Goal: Transaction & Acquisition: Download file/media

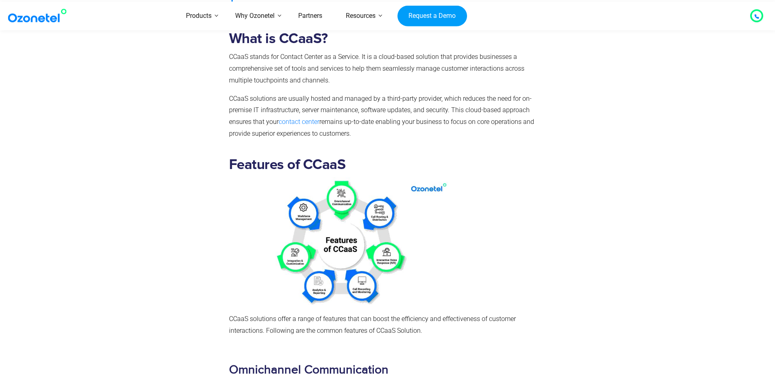
scroll to position [447, 0]
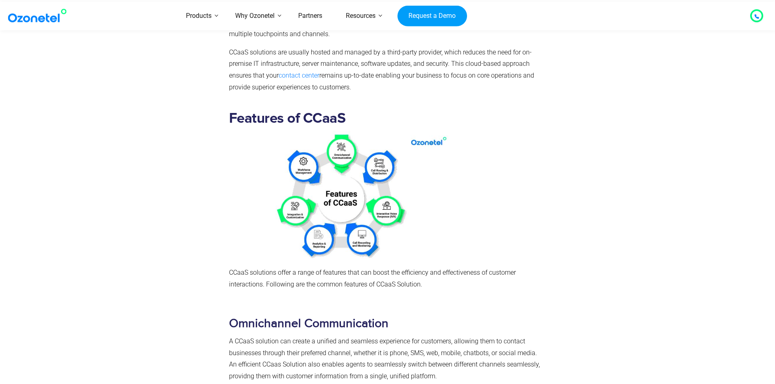
click at [339, 222] on img at bounding box center [341, 196] width 224 height 130
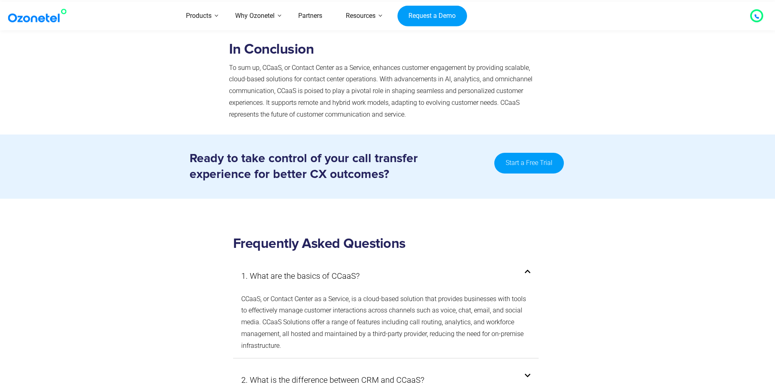
scroll to position [4188, 0]
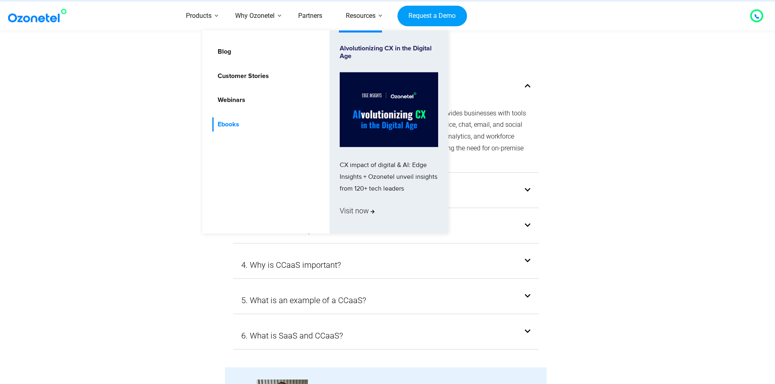
click at [230, 126] on link "Ebooks" at bounding box center [226, 124] width 28 height 14
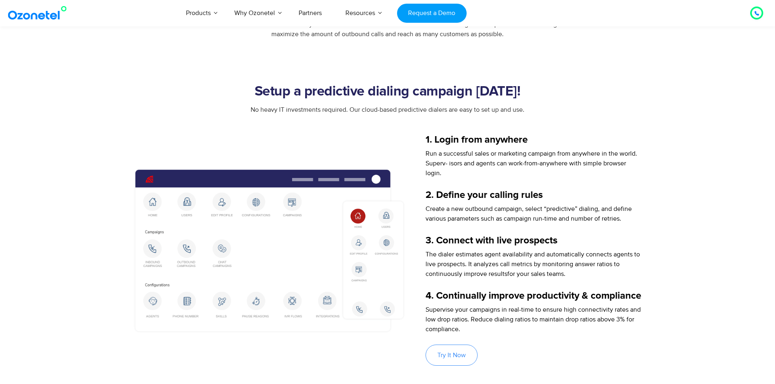
scroll to position [894, 0]
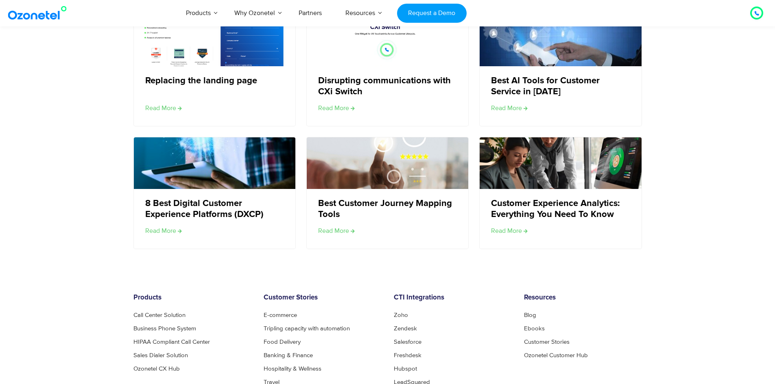
scroll to position [1464, 0]
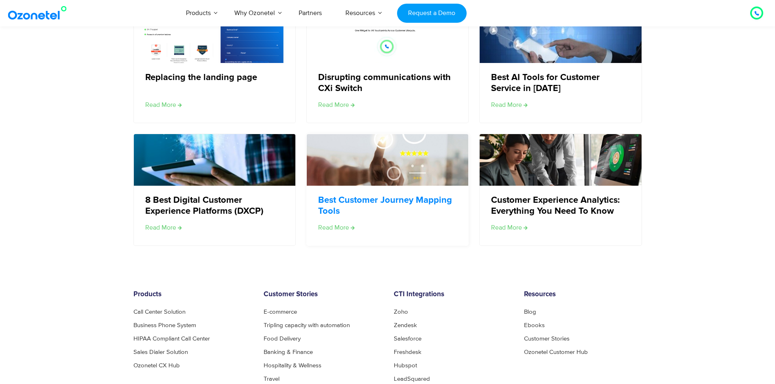
click at [390, 199] on link "Best Customer Journey Mapping Tools" at bounding box center [387, 206] width 138 height 22
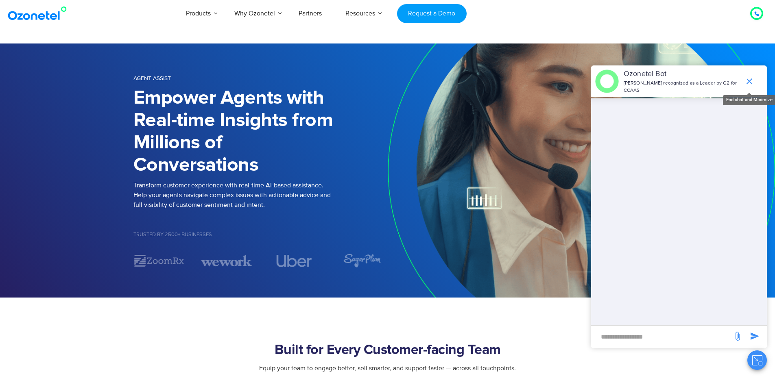
click at [748, 78] on icon "end chat or minimize" at bounding box center [749, 81] width 6 height 6
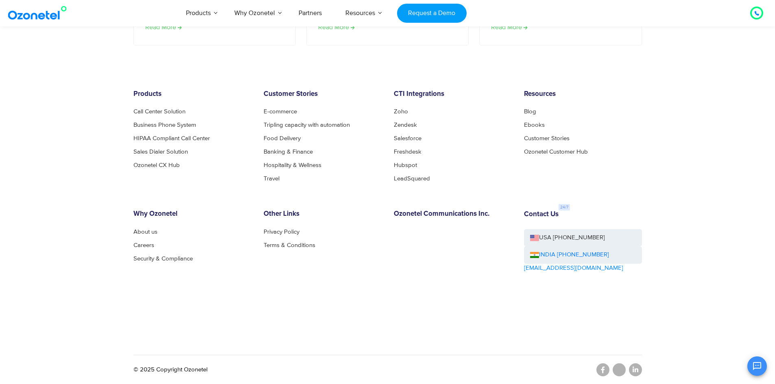
scroll to position [1678, 0]
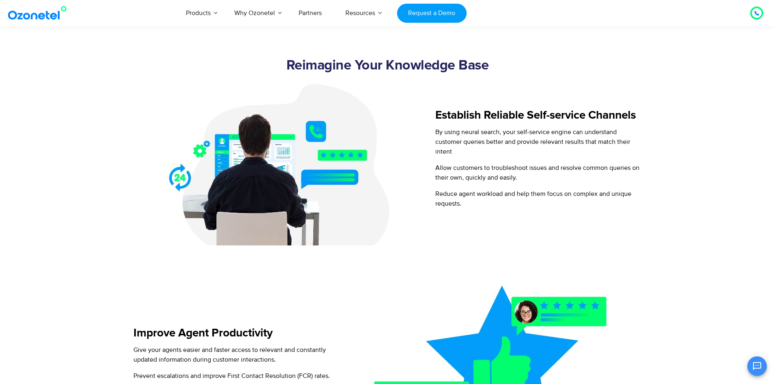
scroll to position [610, 0]
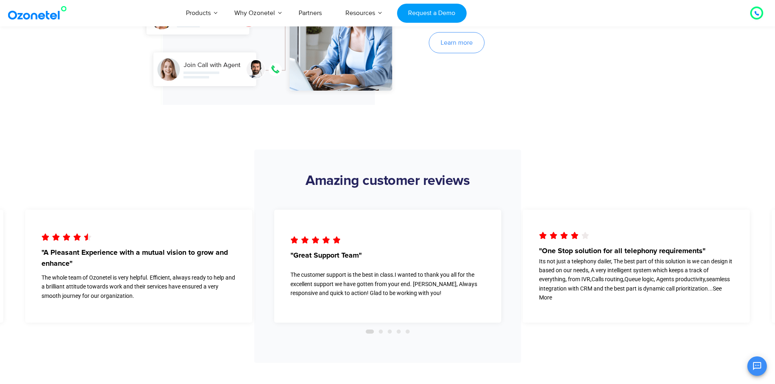
scroll to position [1342, 0]
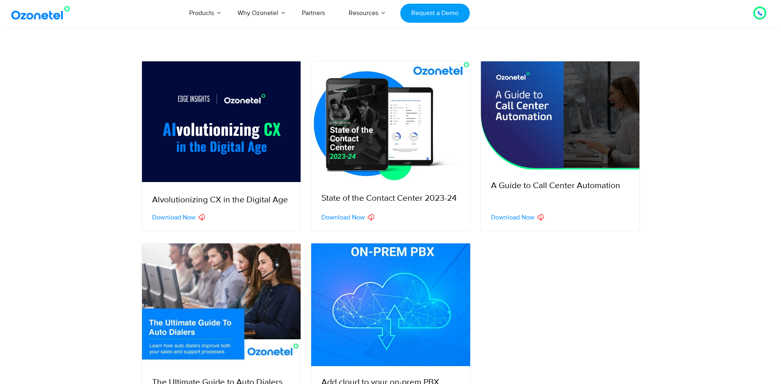
scroll to position [163, 0]
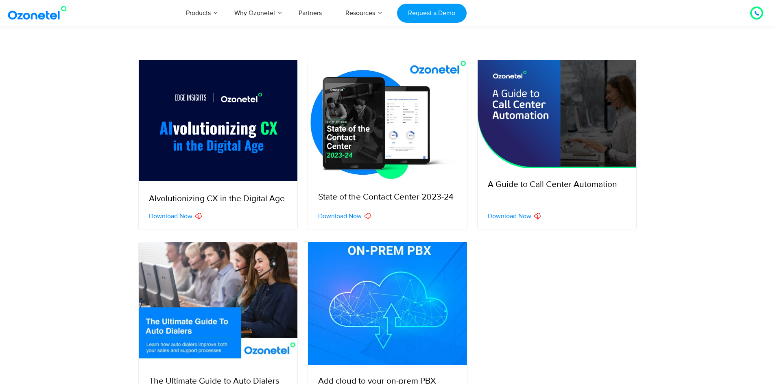
drag, startPoint x: 413, startPoint y: 123, endPoint x: 690, endPoint y: 222, distance: 294.1
click at [690, 222] on section "Alvolutionizing CX in the Digital Age Download Now Download Now State of the Co…" at bounding box center [387, 139] width 775 height 182
click at [349, 215] on span "Download Now" at bounding box center [340, 216] width 44 height 7
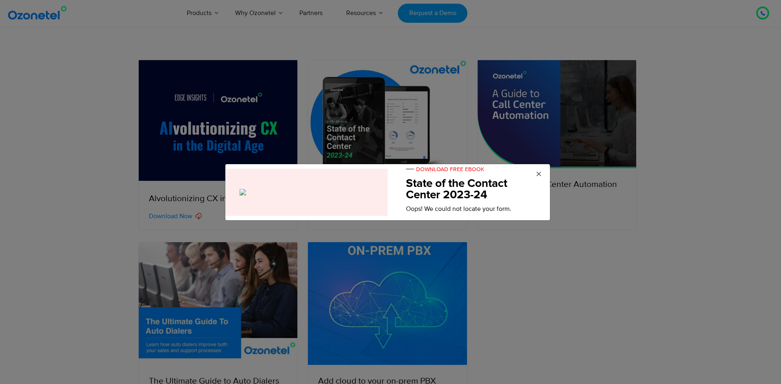
click at [535, 174] on span "×" at bounding box center [538, 174] width 6 height 12
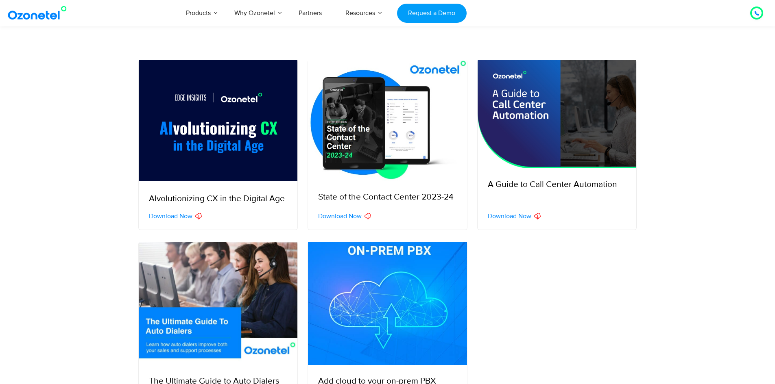
click at [502, 218] on span "Download Now" at bounding box center [509, 216] width 44 height 7
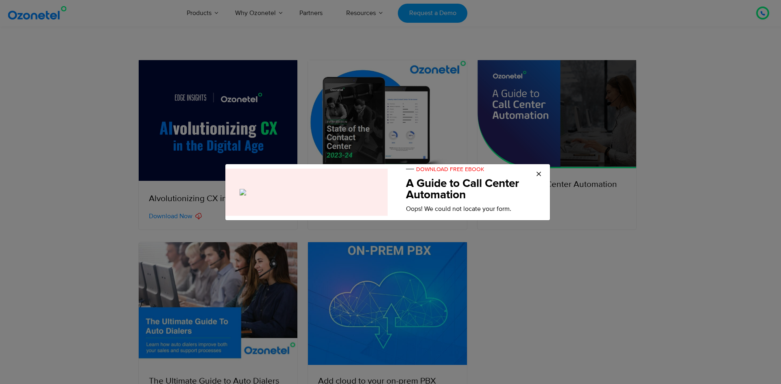
click at [543, 172] on div "DOWNLOAD FREE EBOOK A Guide to Call Center Automation Oops! We could not locate…" at bounding box center [472, 189] width 156 height 50
click at [541, 171] on span "×" at bounding box center [538, 174] width 6 height 12
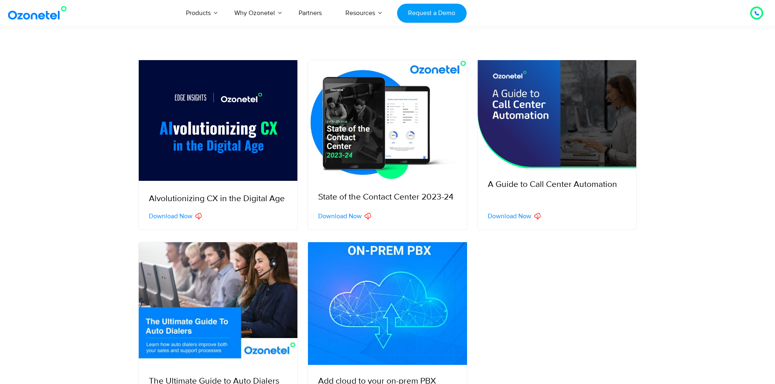
click at [178, 218] on span "Download Now" at bounding box center [171, 216] width 44 height 7
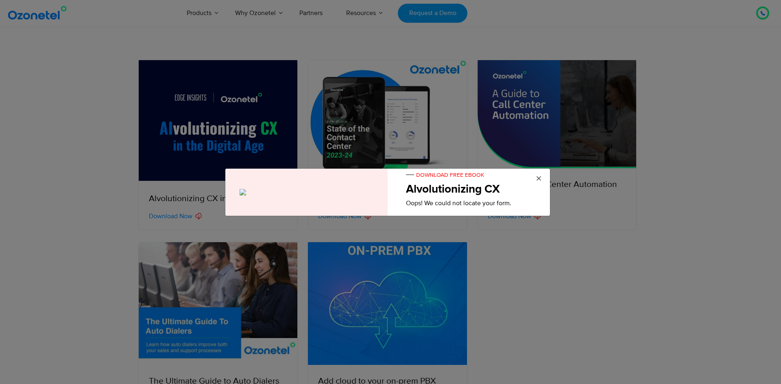
click at [539, 174] on span "×" at bounding box center [538, 179] width 6 height 12
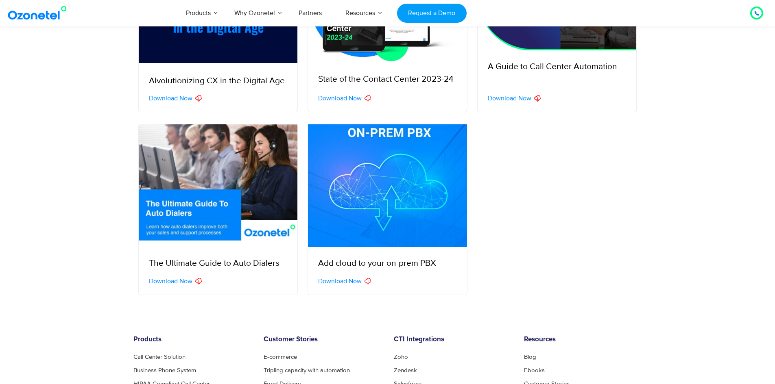
scroll to position [407, 0]
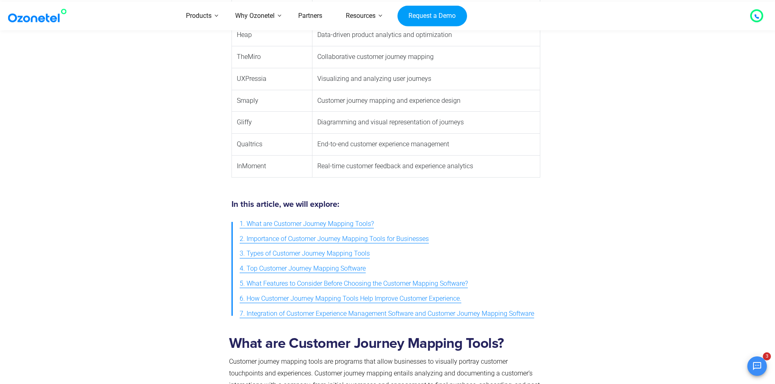
scroll to position [447, 0]
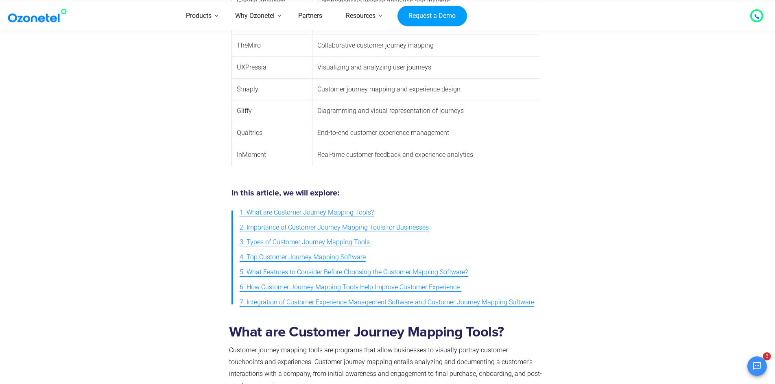
drag, startPoint x: 362, startPoint y: 213, endPoint x: 561, endPoint y: 180, distance: 201.5
click at [561, 180] on div "Table of Tools Before we get into each tool in detail, here’s a brief overview …" at bounding box center [387, 39] width 508 height 281
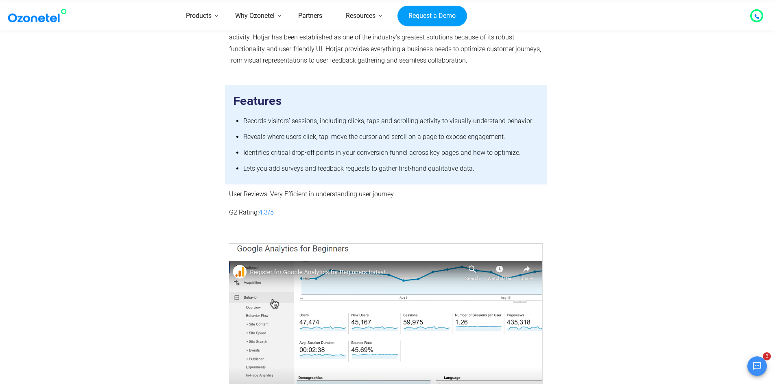
scroll to position [2114, 0]
